Goal: Check status: Check status

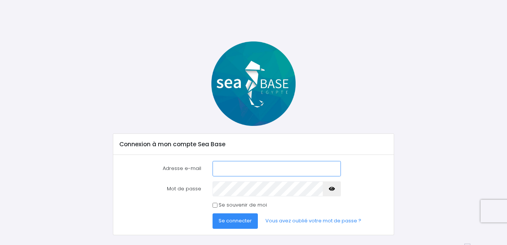
click at [218, 168] on input "Adresse e-mail" at bounding box center [277, 168] width 128 height 15
type input "kobylarek.sandrine@orange.fr"
click at [225, 220] on span "Se connecter" at bounding box center [235, 221] width 33 height 7
click at [333, 189] on icon "button" at bounding box center [332, 189] width 6 height 0
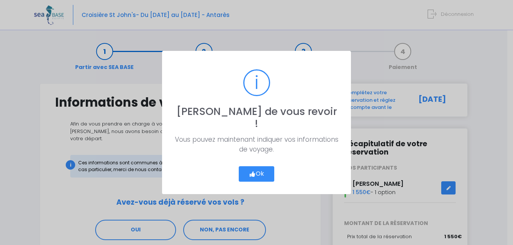
drag, startPoint x: 0, startPoint y: 0, endPoint x: 264, endPoint y: 170, distance: 314.0
click at [264, 170] on button "Ok" at bounding box center [256, 175] width 35 height 16
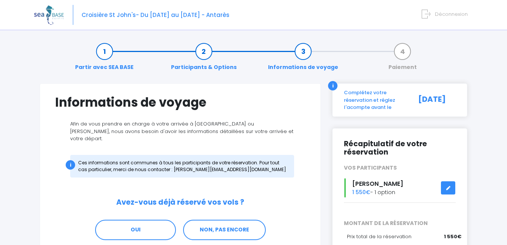
click at [448, 14] on span "Déconnexion" at bounding box center [451, 14] width 33 height 7
